Goal: Task Accomplishment & Management: Manage account settings

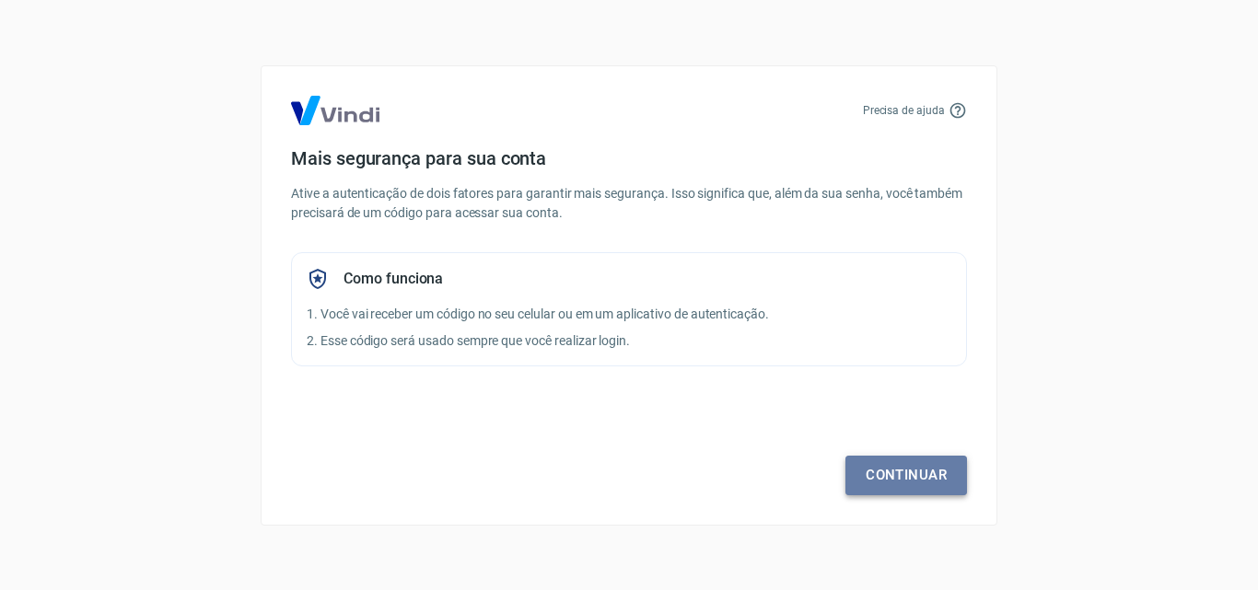
click at [910, 474] on link "Continuar" at bounding box center [906, 475] width 122 height 39
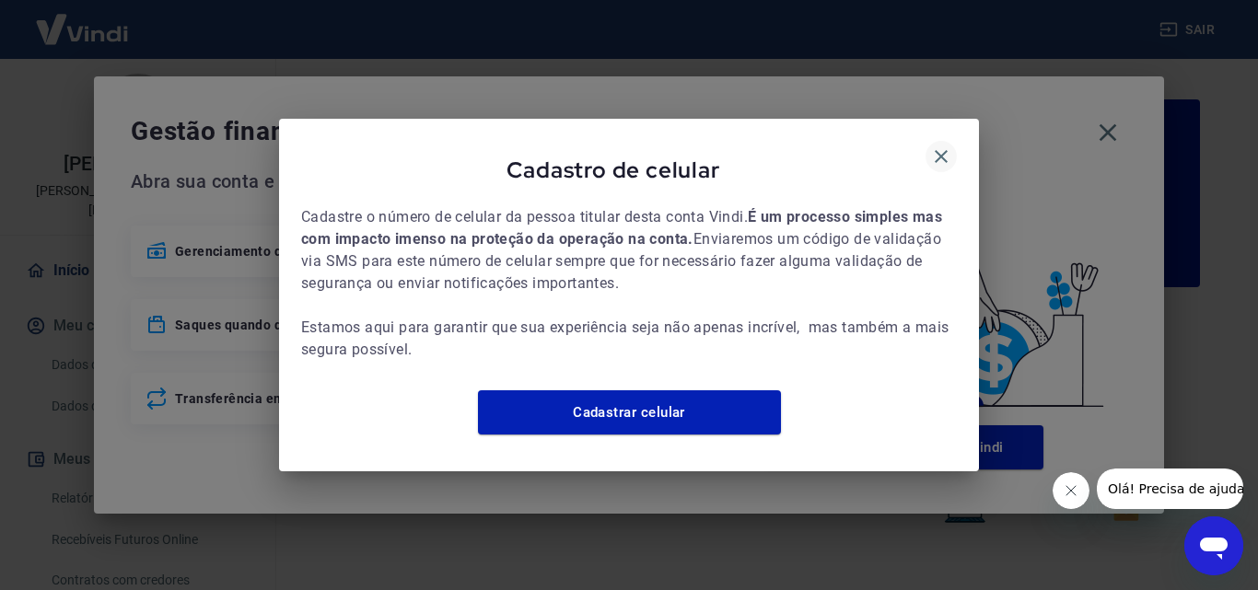
click at [933, 145] on icon "button" at bounding box center [941, 156] width 22 height 22
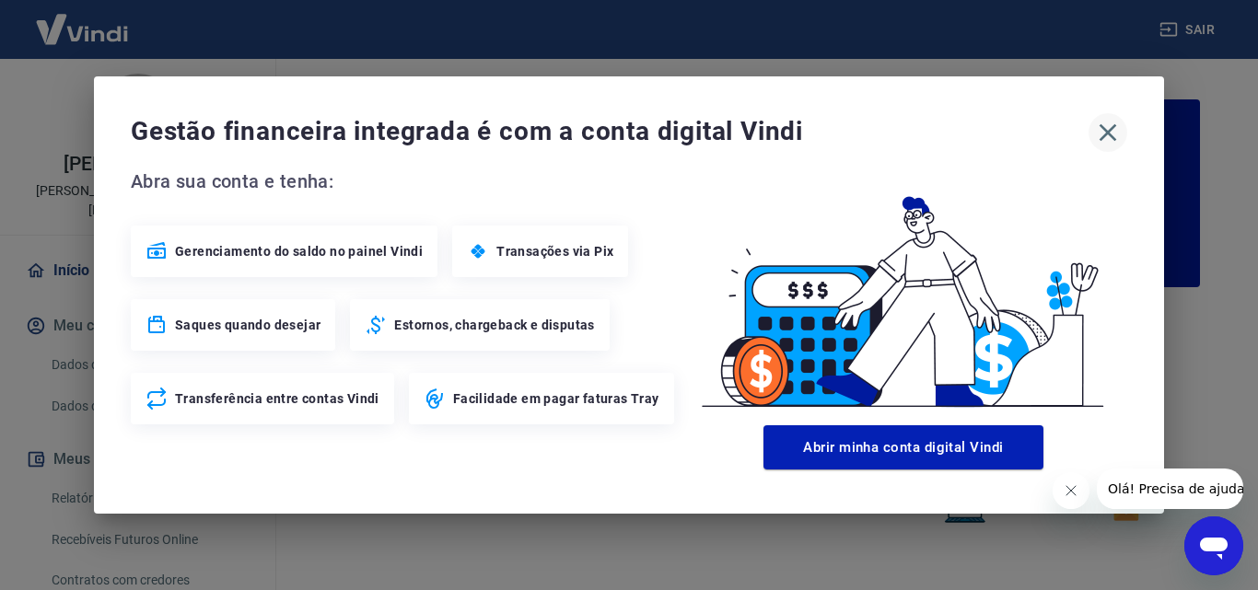
click at [1113, 131] on icon "button" at bounding box center [1107, 132] width 29 height 29
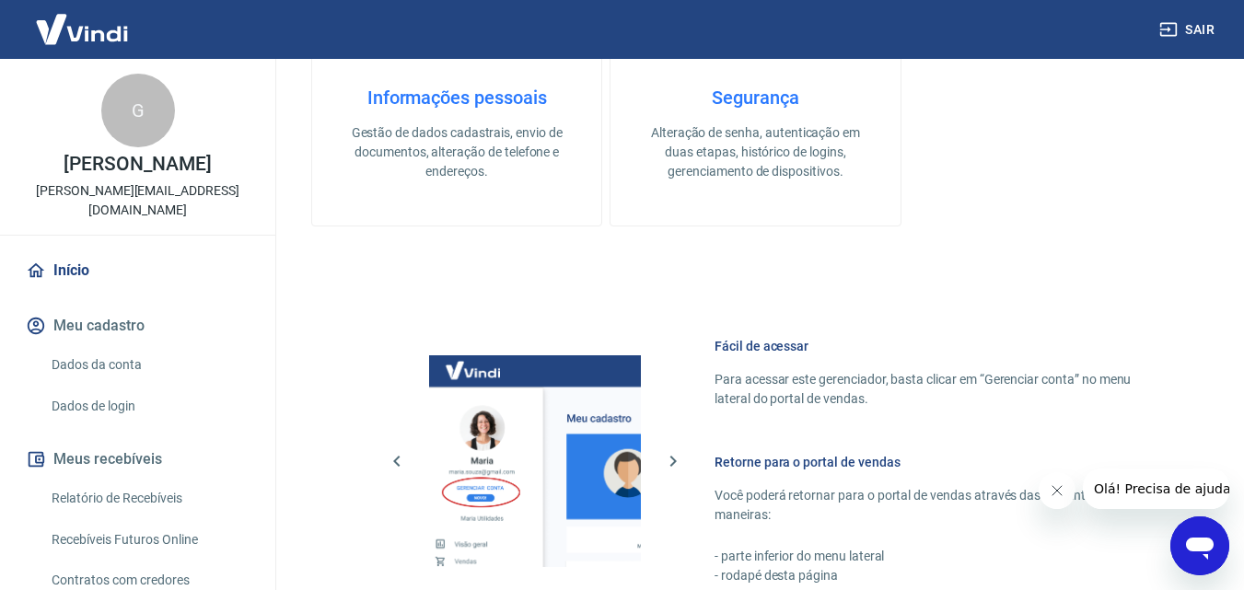
scroll to position [1111, 0]
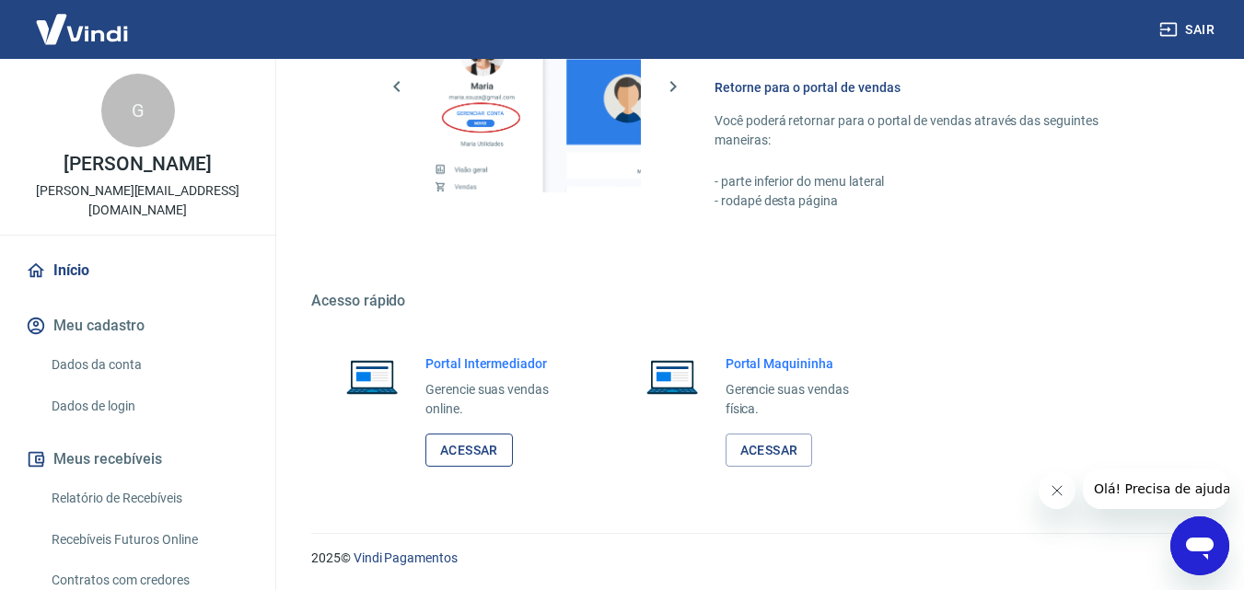
click at [467, 458] on link "Acessar" at bounding box center [468, 451] width 87 height 34
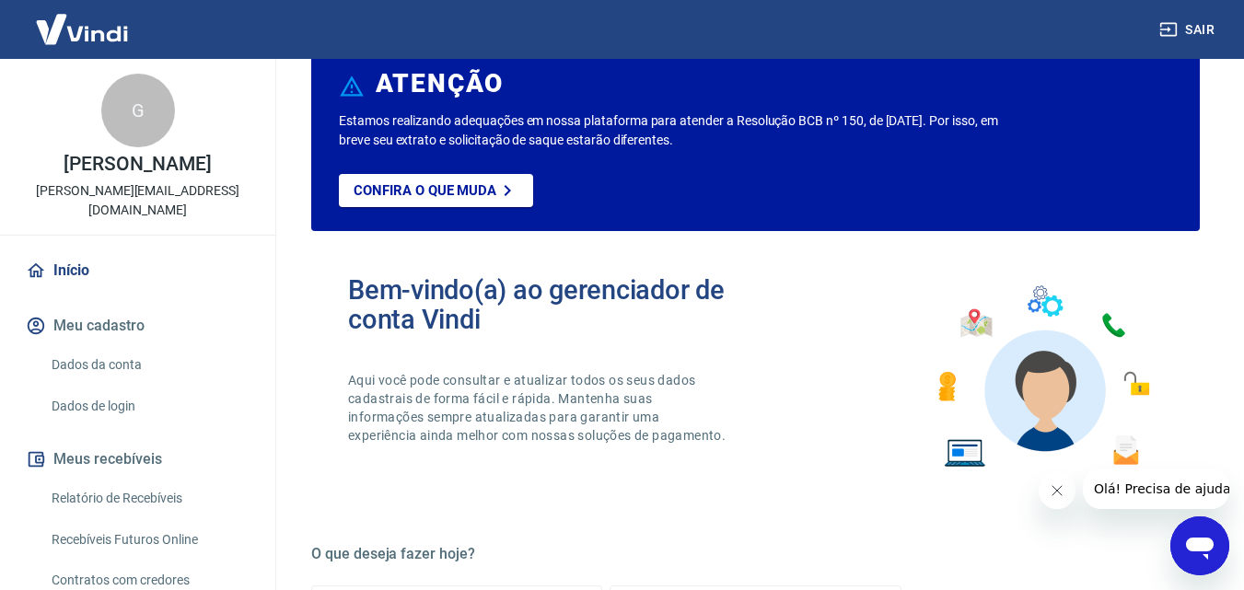
scroll to position [0, 0]
